Goal: Task Accomplishment & Management: Complete application form

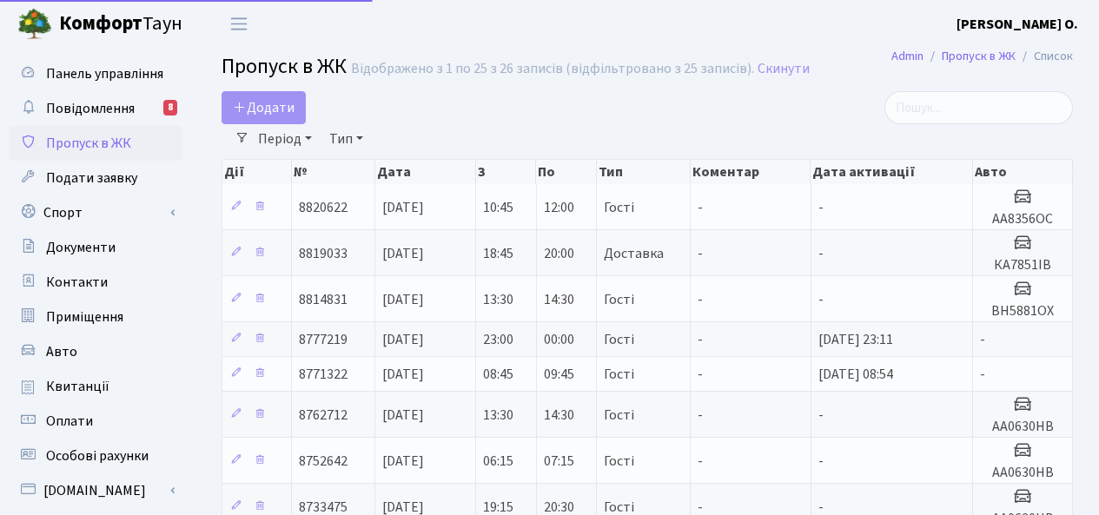
select select "25"
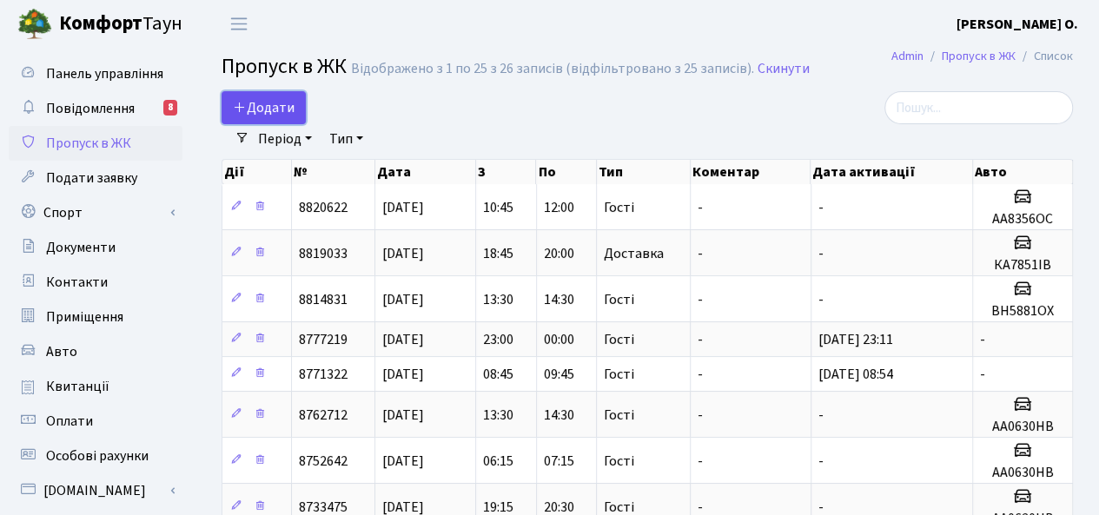
click at [282, 102] on span "Додати" at bounding box center [264, 107] width 62 height 19
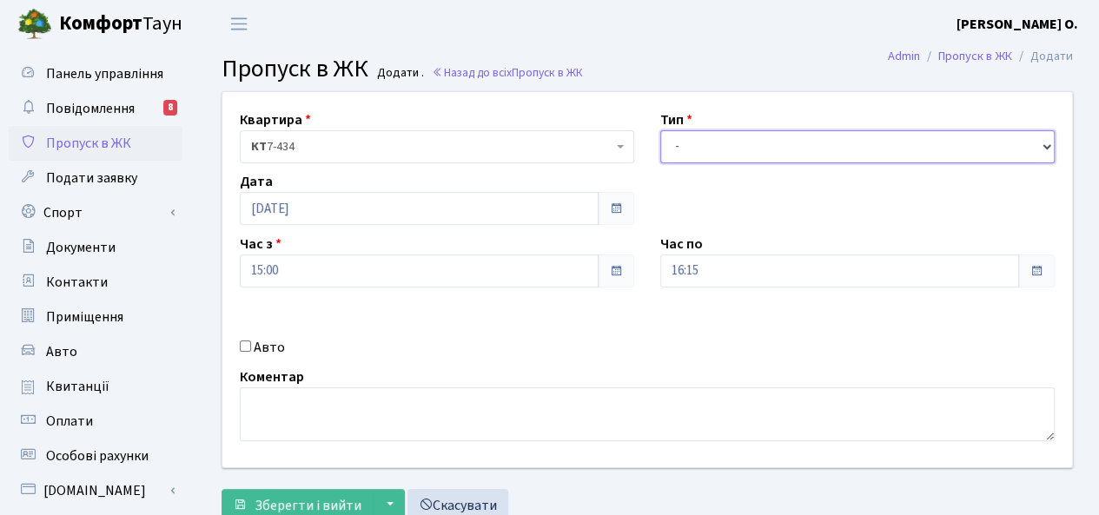
click at [694, 143] on select "- Доставка Таксі Гості Сервіс" at bounding box center [858, 146] width 395 height 33
select select "3"
click at [661, 130] on select "- Доставка Таксі Гості Сервіс" at bounding box center [858, 146] width 395 height 33
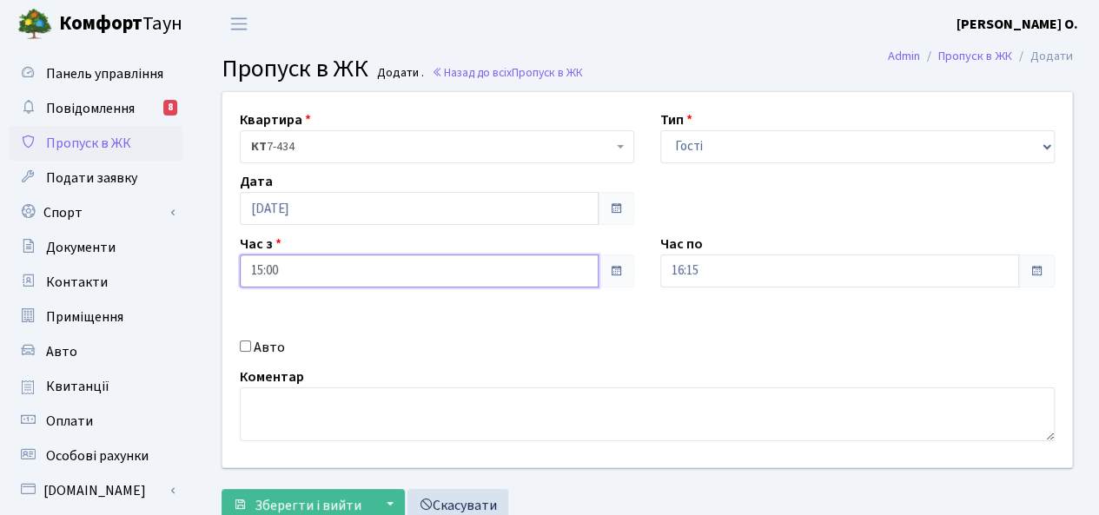
click at [333, 269] on input "15:00" at bounding box center [419, 271] width 359 height 33
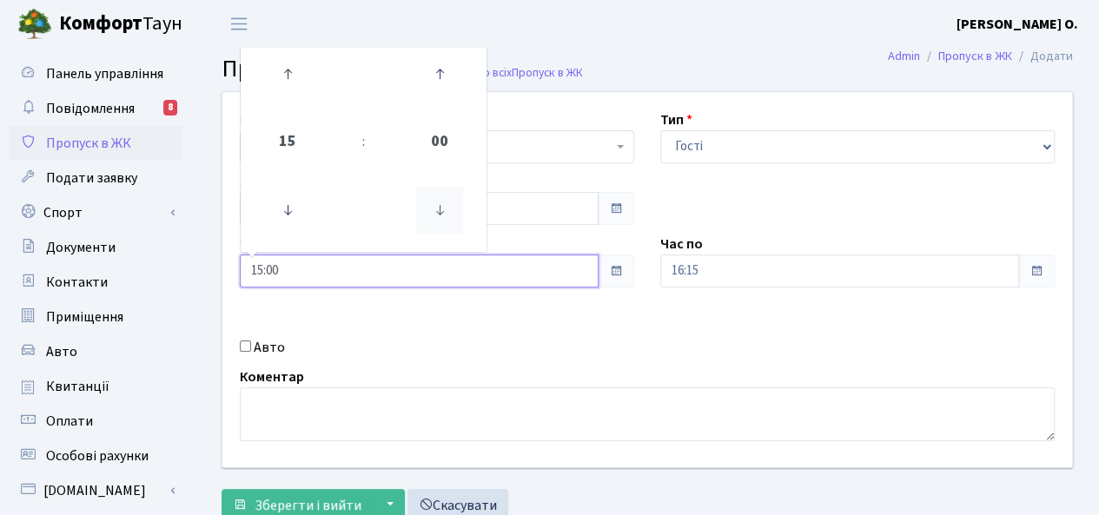
click at [443, 209] on icon at bounding box center [439, 210] width 47 height 47
click at [442, 70] on icon at bounding box center [439, 73] width 47 height 47
type input "15:30"
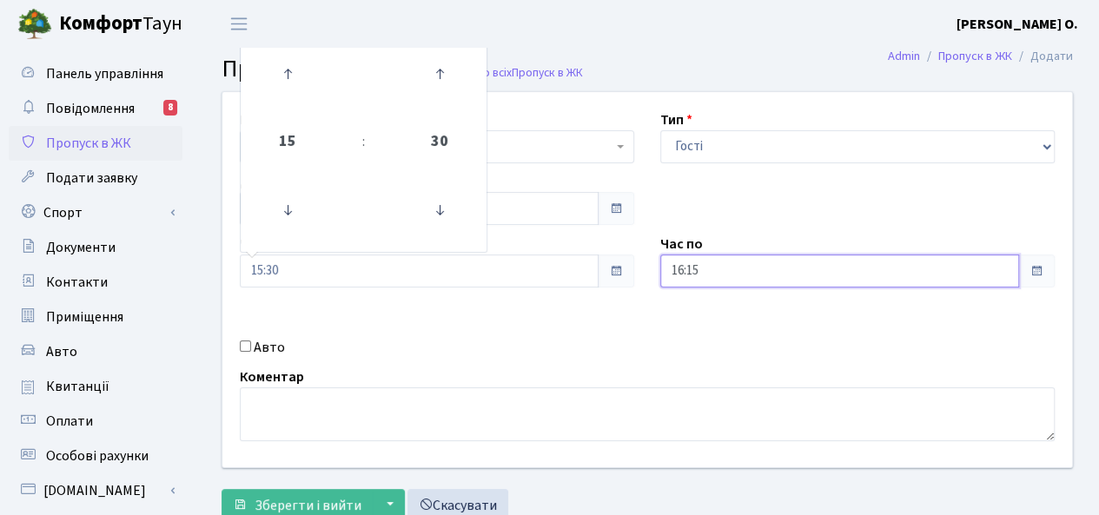
click at [735, 270] on input "16:15" at bounding box center [840, 271] width 359 height 33
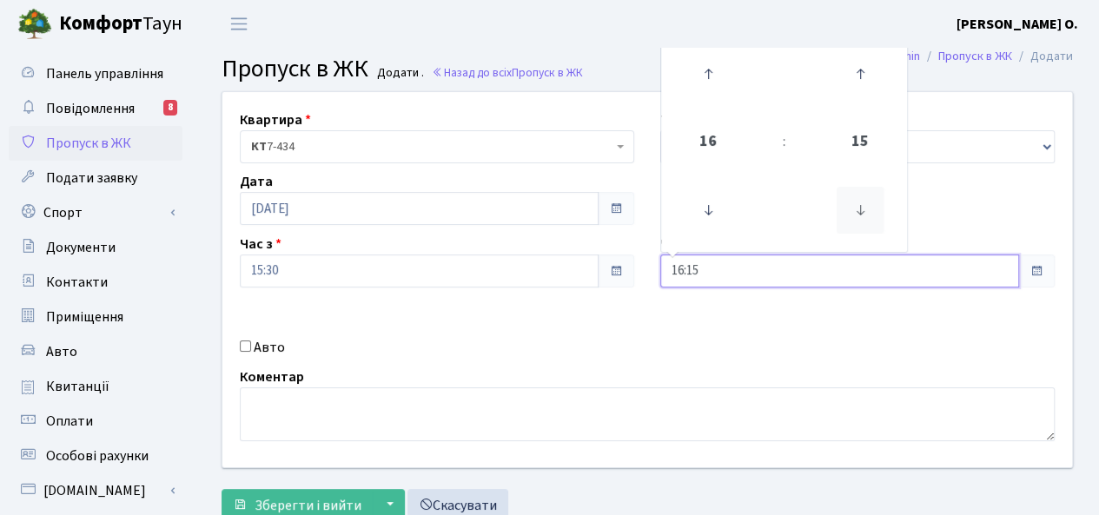
click at [858, 207] on icon at bounding box center [860, 210] width 47 height 47
click at [854, 70] on icon at bounding box center [860, 73] width 47 height 47
type input "16:30"
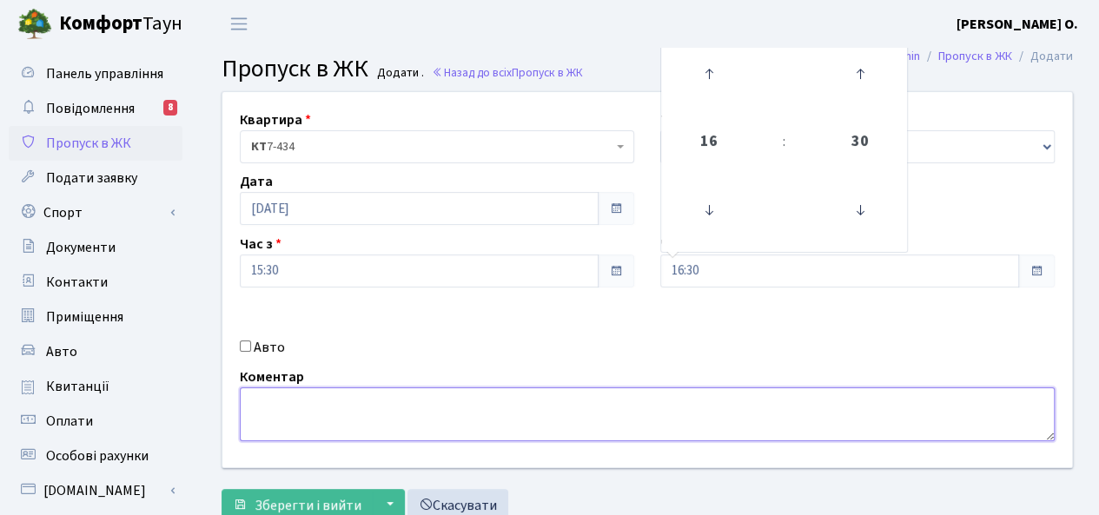
click at [316, 406] on textarea at bounding box center [647, 415] width 815 height 54
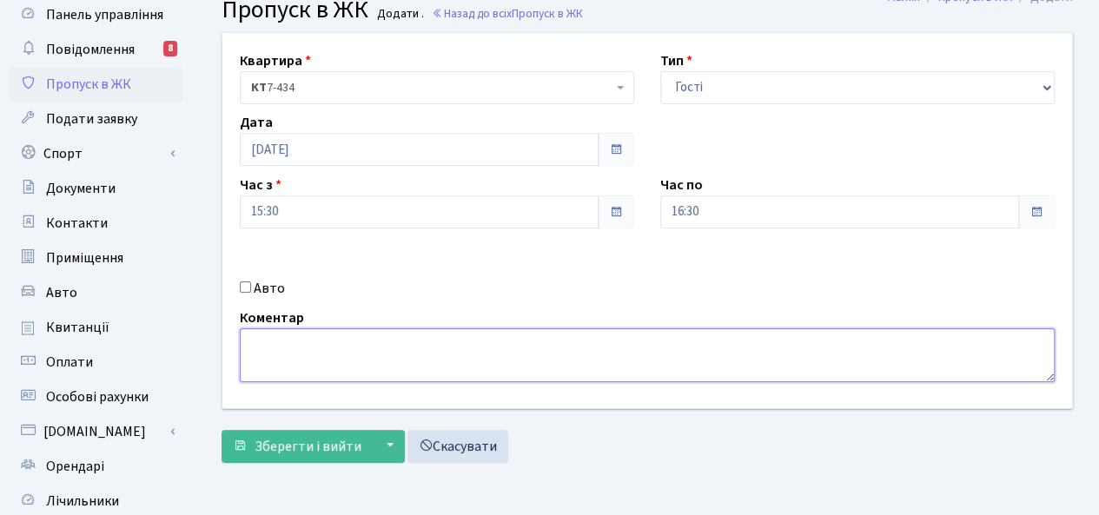
scroll to position [87, 0]
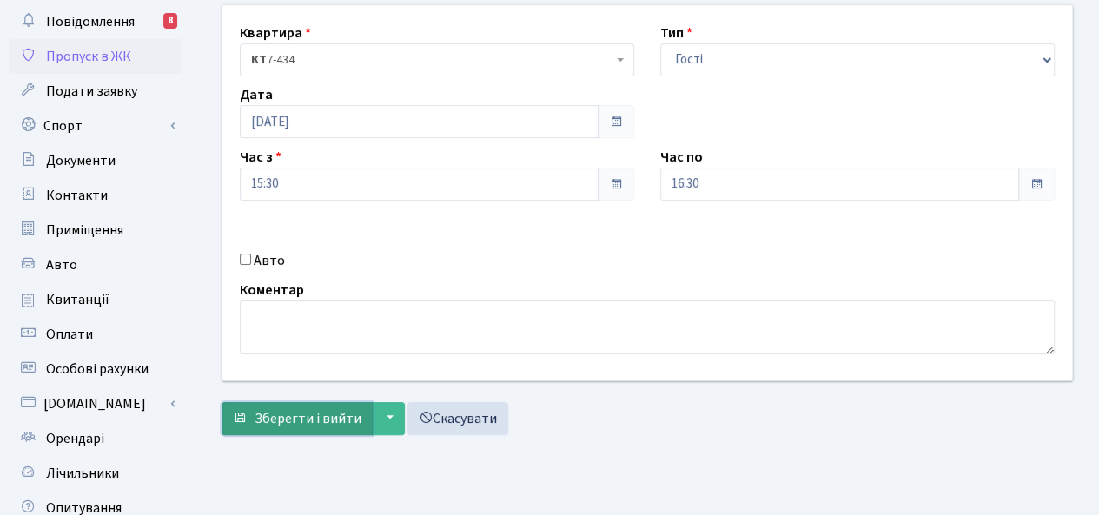
click at [332, 415] on span "Зберегти і вийти" at bounding box center [308, 418] width 107 height 19
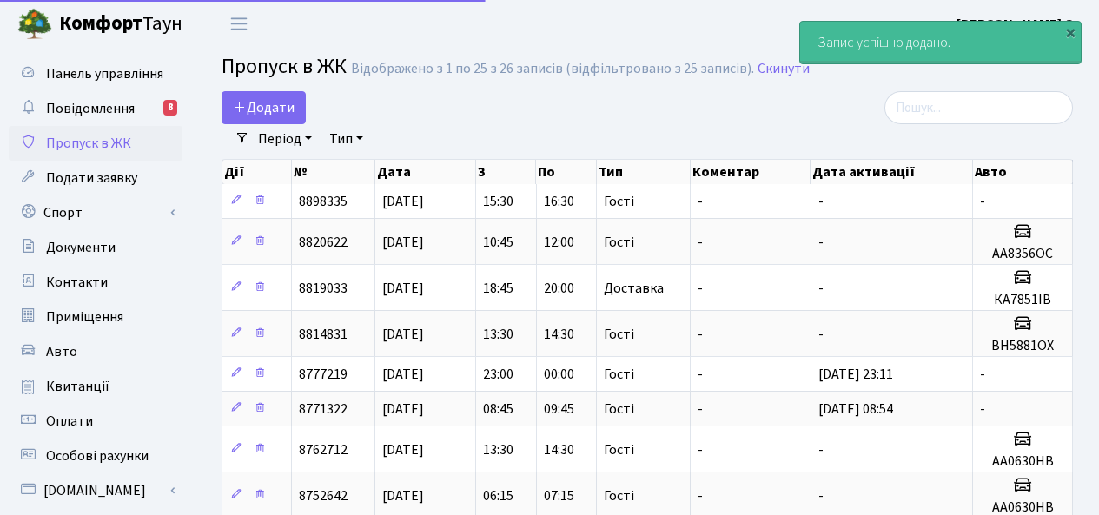
select select "25"
